Goal: Check status: Check status

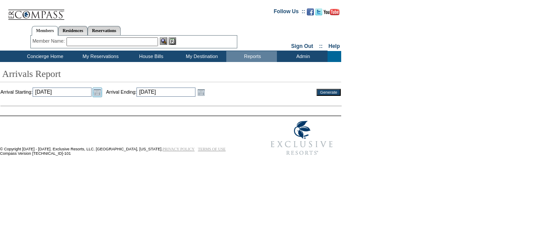
click at [102, 92] on link "Open the calendar popup." at bounding box center [97, 93] width 10 height 10
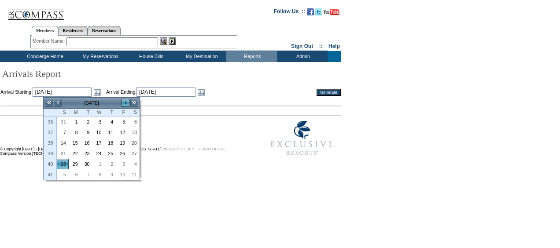
click at [126, 100] on link ">" at bounding box center [125, 103] width 9 height 9
click at [76, 130] on link "6" at bounding box center [74, 133] width 11 height 10
type input "[DATE]"
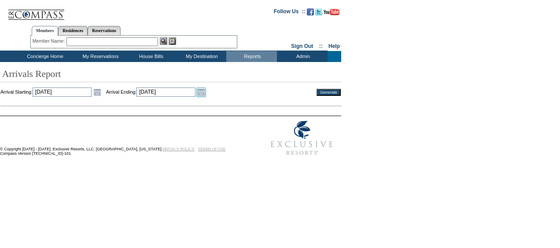
click at [206, 94] on link "Open the calendar popup." at bounding box center [201, 93] width 10 height 10
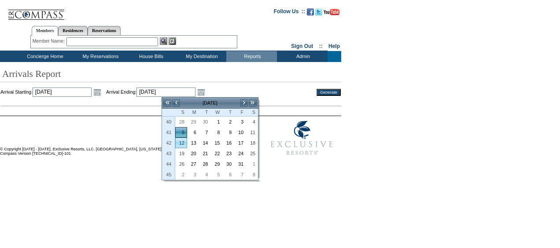
click at [181, 141] on link "12" at bounding box center [181, 143] width 11 height 10
type input "[DATE]"
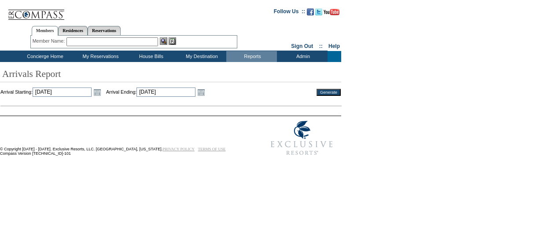
click at [332, 91] on input "Generate" at bounding box center [328, 92] width 24 height 7
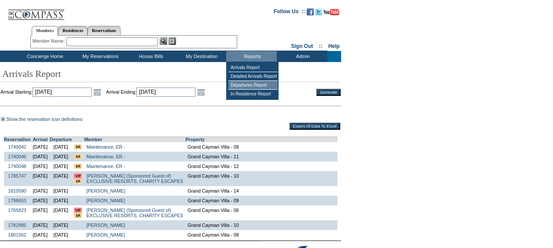
click at [251, 84] on td "Departures Report" at bounding box center [252, 85] width 49 height 9
